Goal: Transaction & Acquisition: Subscribe to service/newsletter

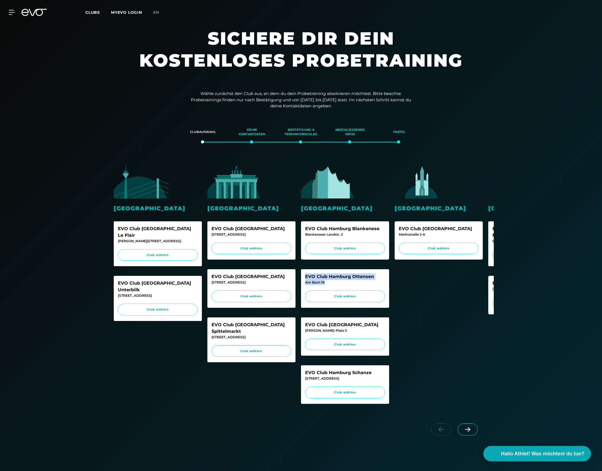
scroll to position [0, 0]
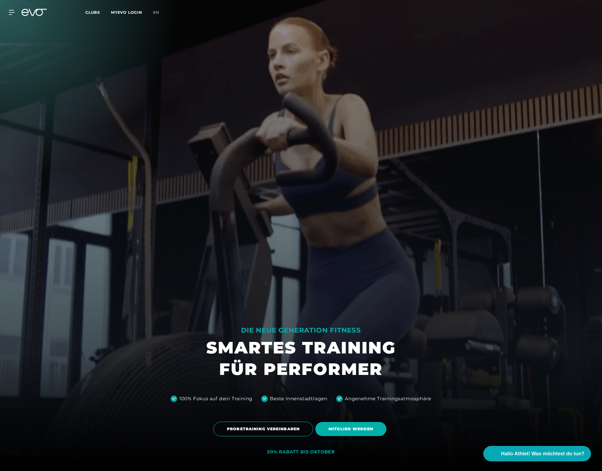
scroll to position [1, 0]
click at [94, 11] on span "Clubs" at bounding box center [92, 12] width 15 height 5
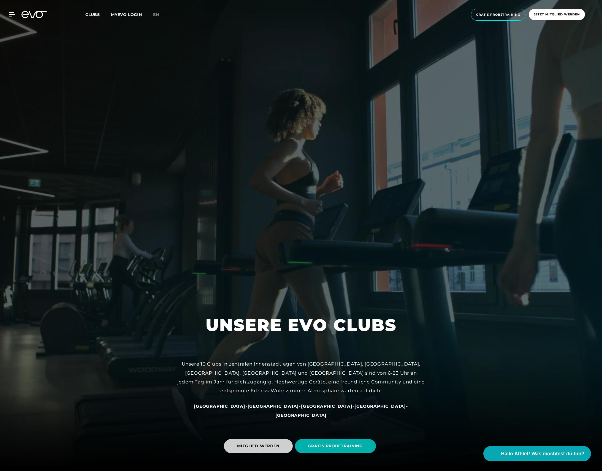
click at [266, 447] on span "MITGLIED WERDEN" at bounding box center [258, 447] width 42 height 6
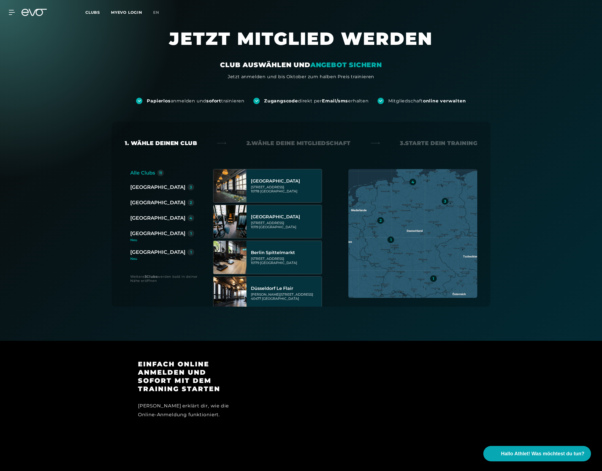
click at [146, 217] on div "[GEOGRAPHIC_DATA]" at bounding box center [157, 218] width 55 height 8
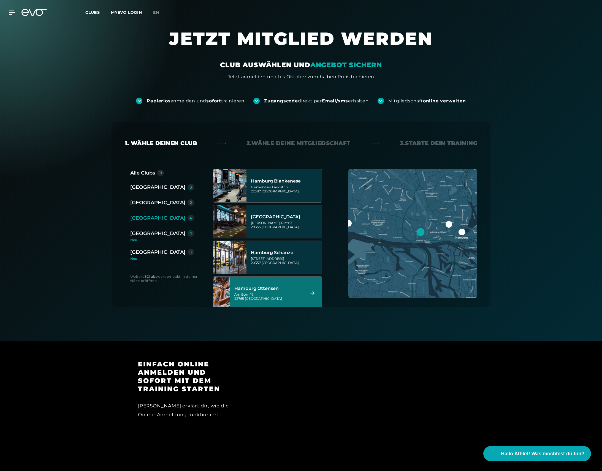
click at [263, 297] on div "Am Born 19 22765 Hamburg" at bounding box center [268, 297] width 69 height 8
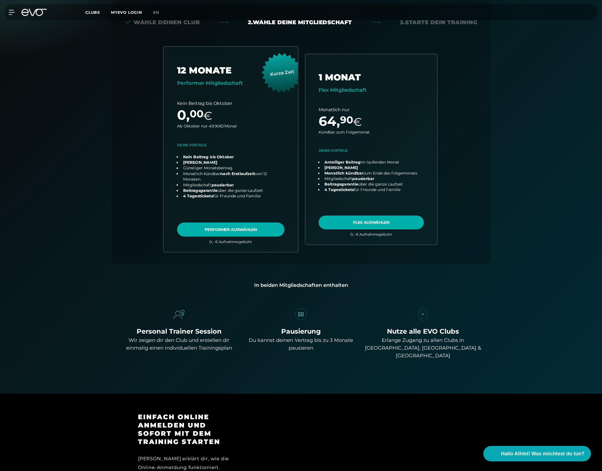
scroll to position [121, 0]
